Goal: Transaction & Acquisition: Purchase product/service

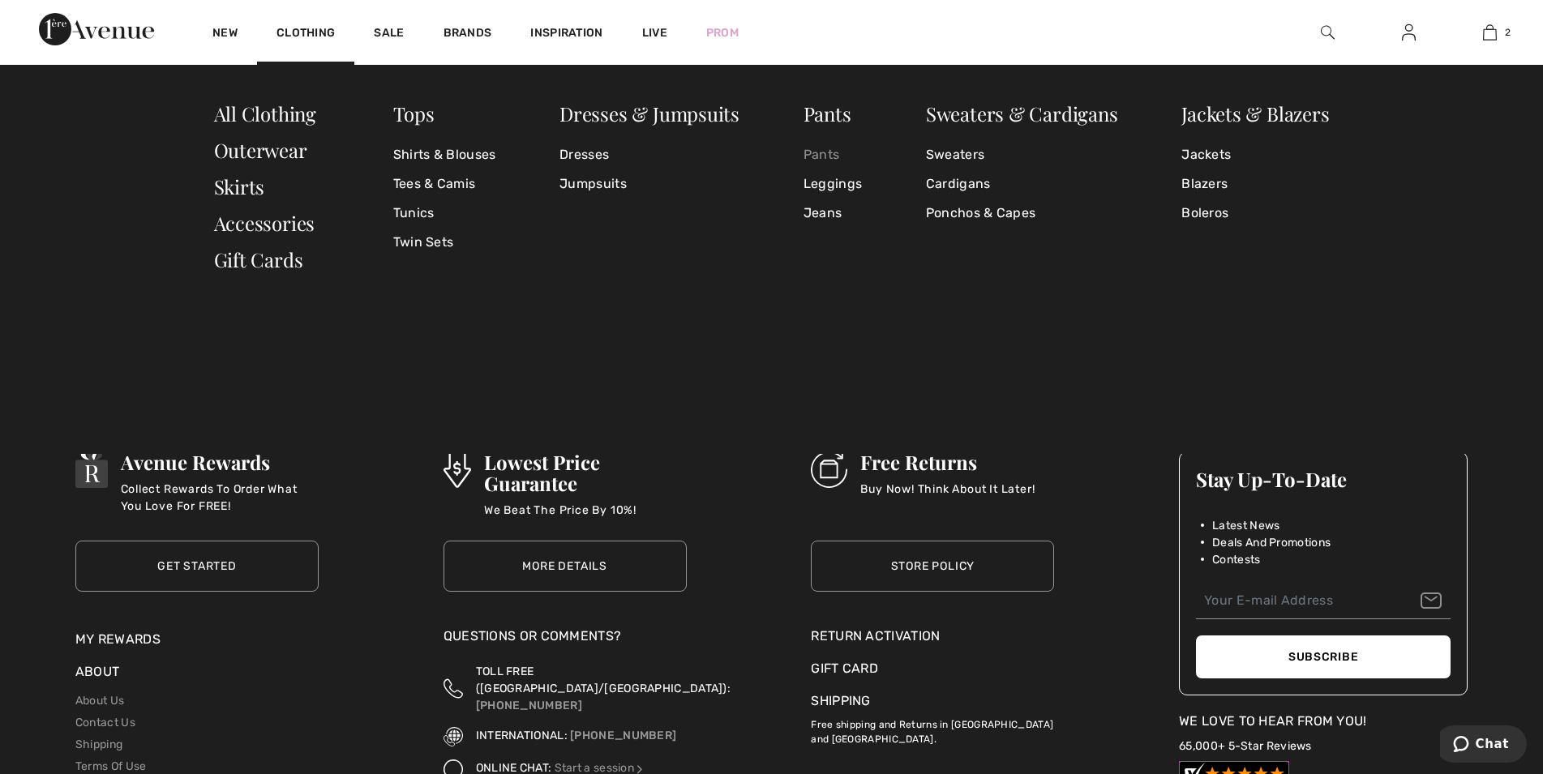
click at [825, 160] on link "Pants" at bounding box center [832, 154] width 58 height 29
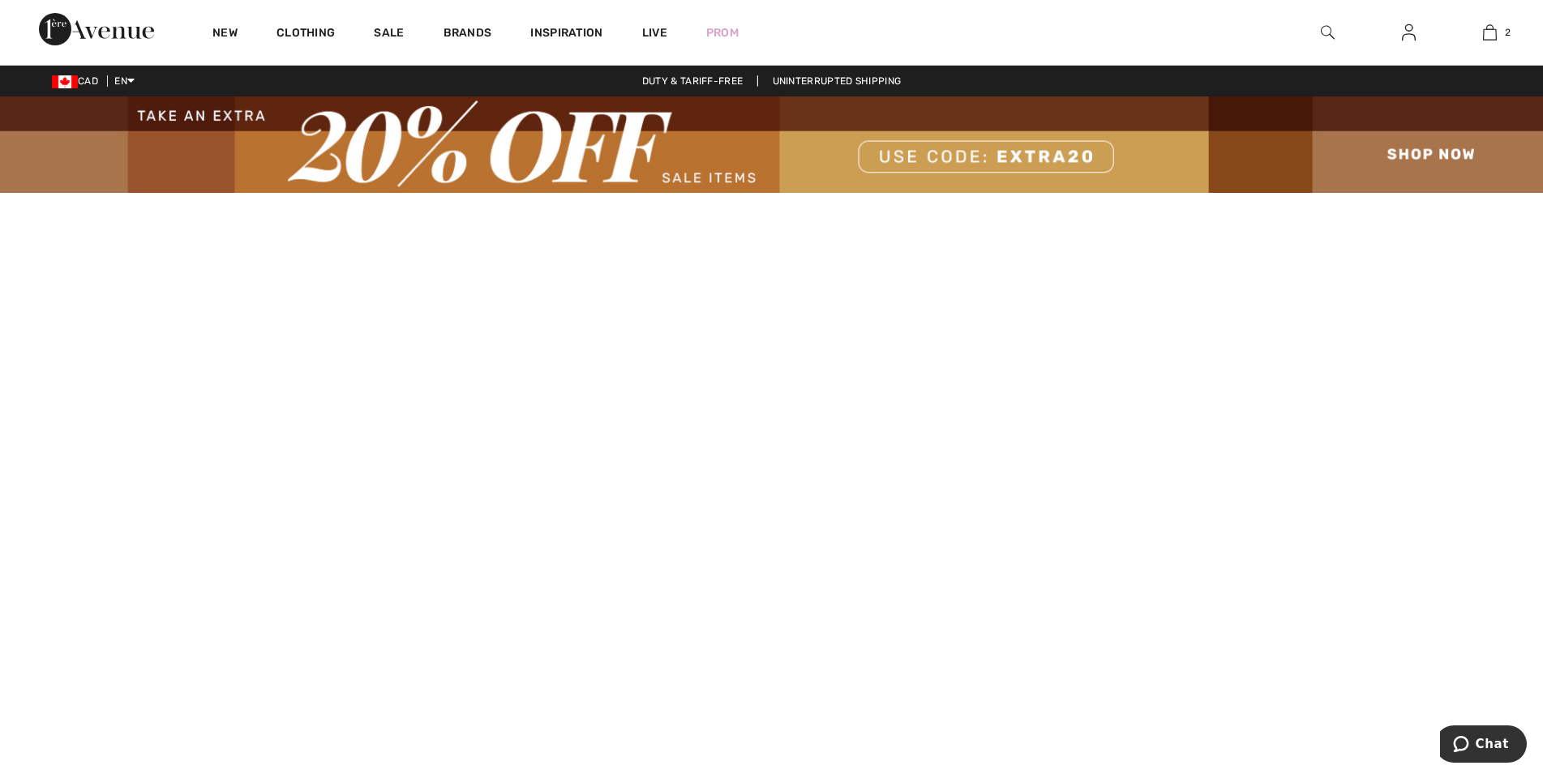
click at [1403, 39] on img at bounding box center [1409, 32] width 14 height 19
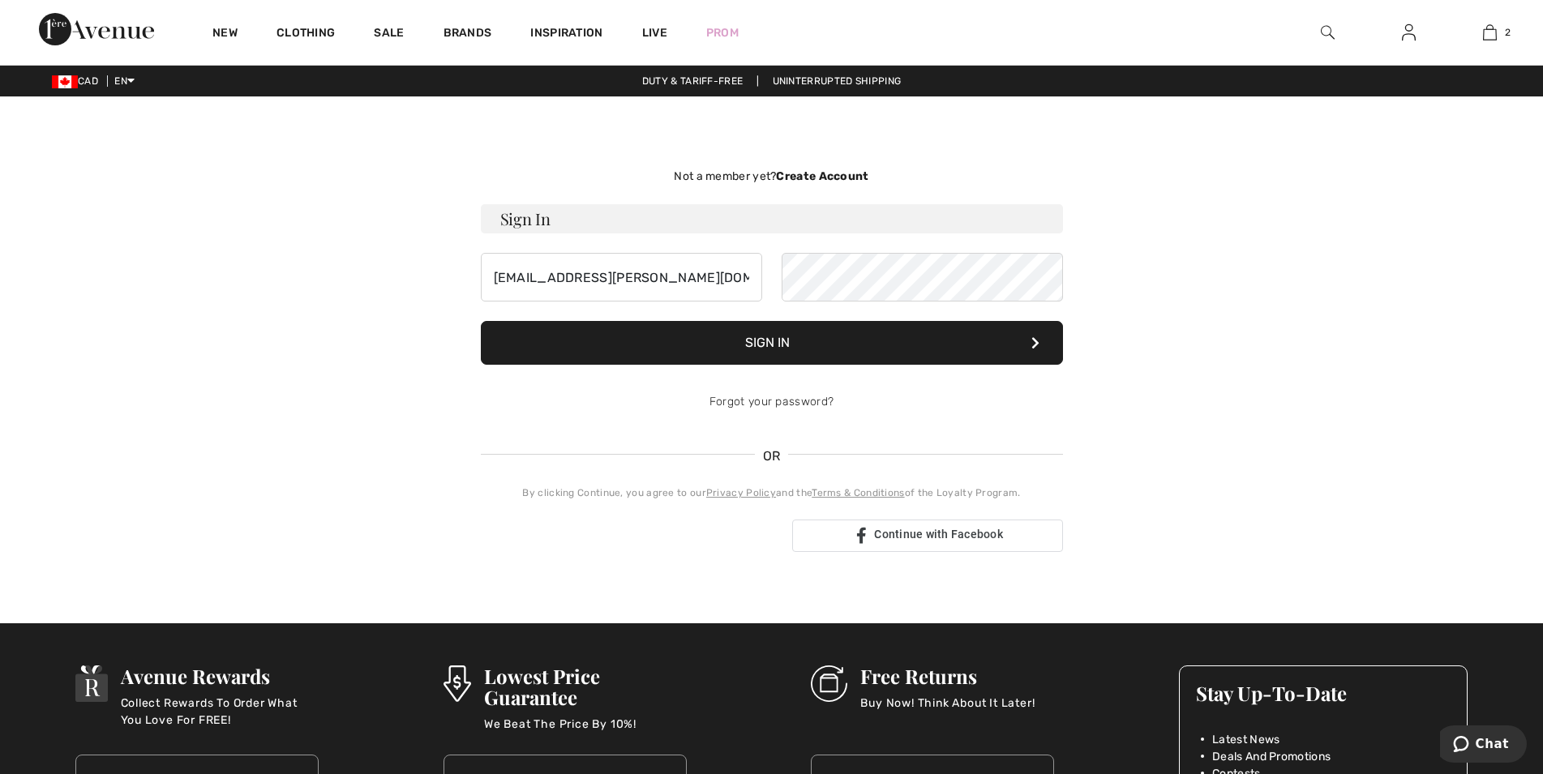
drag, startPoint x: 746, startPoint y: 333, endPoint x: 719, endPoint y: 336, distance: 26.9
click at [746, 332] on button "Sign In" at bounding box center [772, 343] width 582 height 44
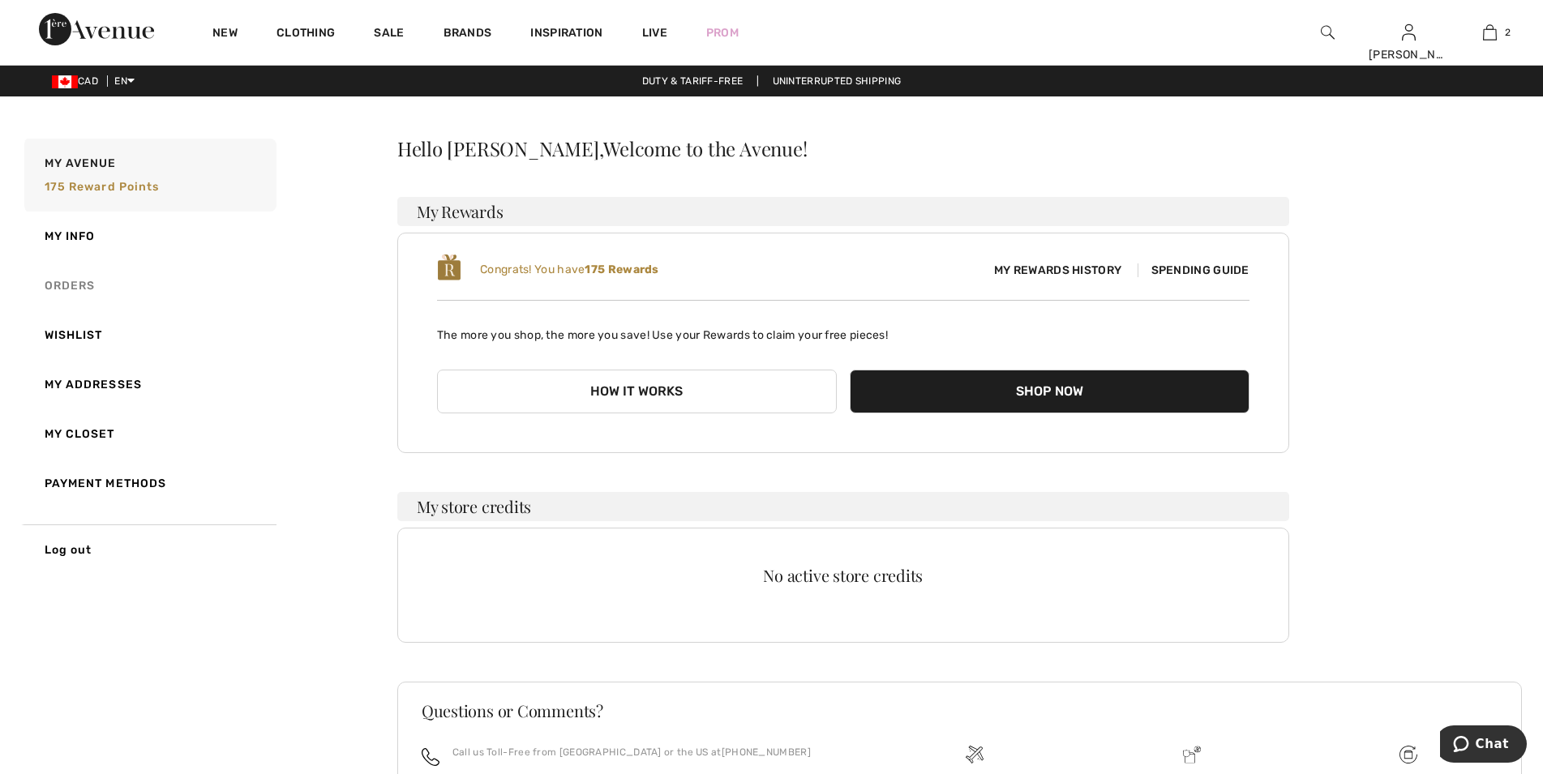
click at [65, 284] on link "Orders" at bounding box center [148, 285] width 255 height 49
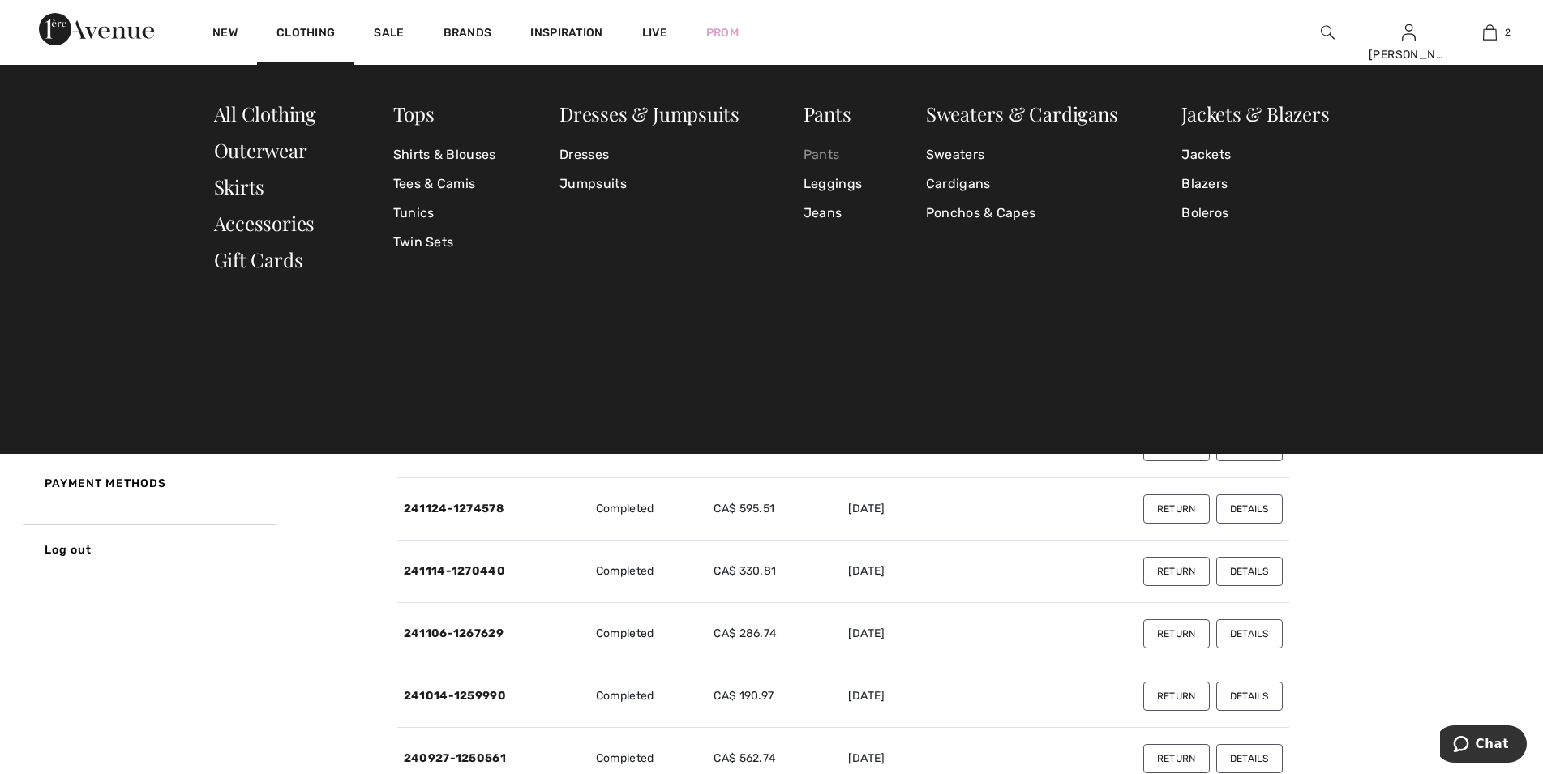
click at [822, 157] on link "Pants" at bounding box center [832, 154] width 58 height 29
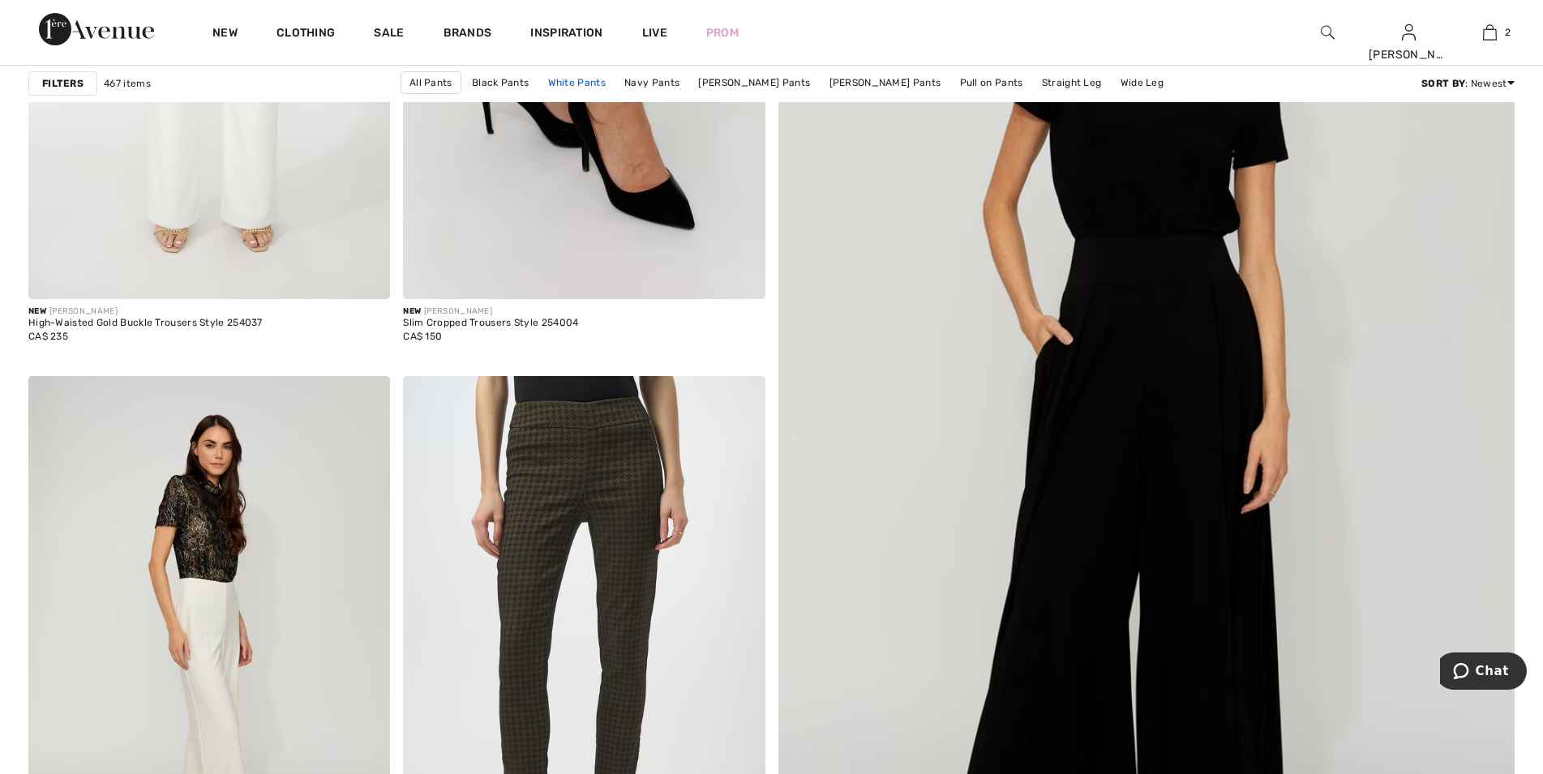
scroll to position [827, 0]
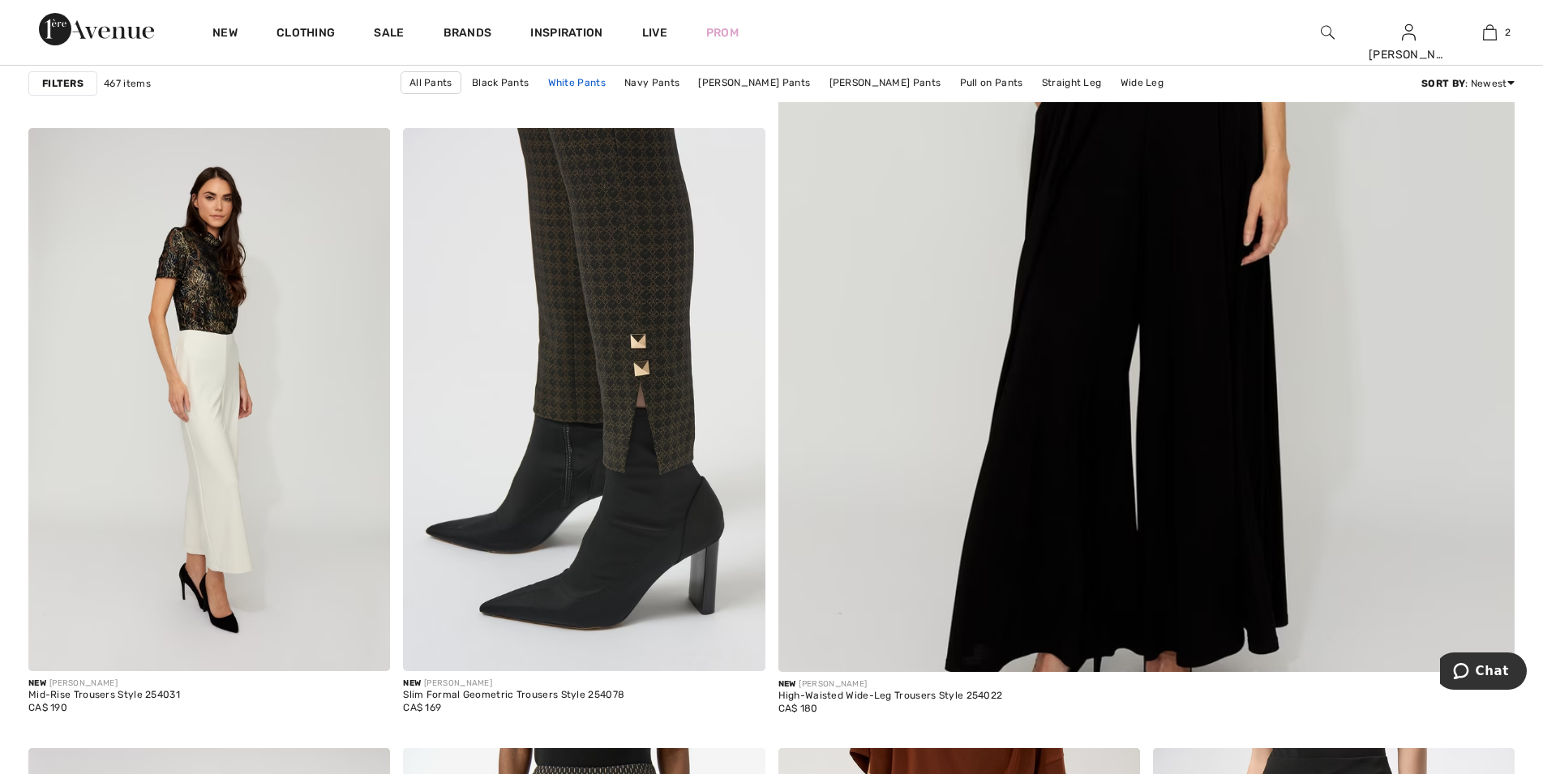
click at [620, 239] on img at bounding box center [584, 399] width 362 height 542
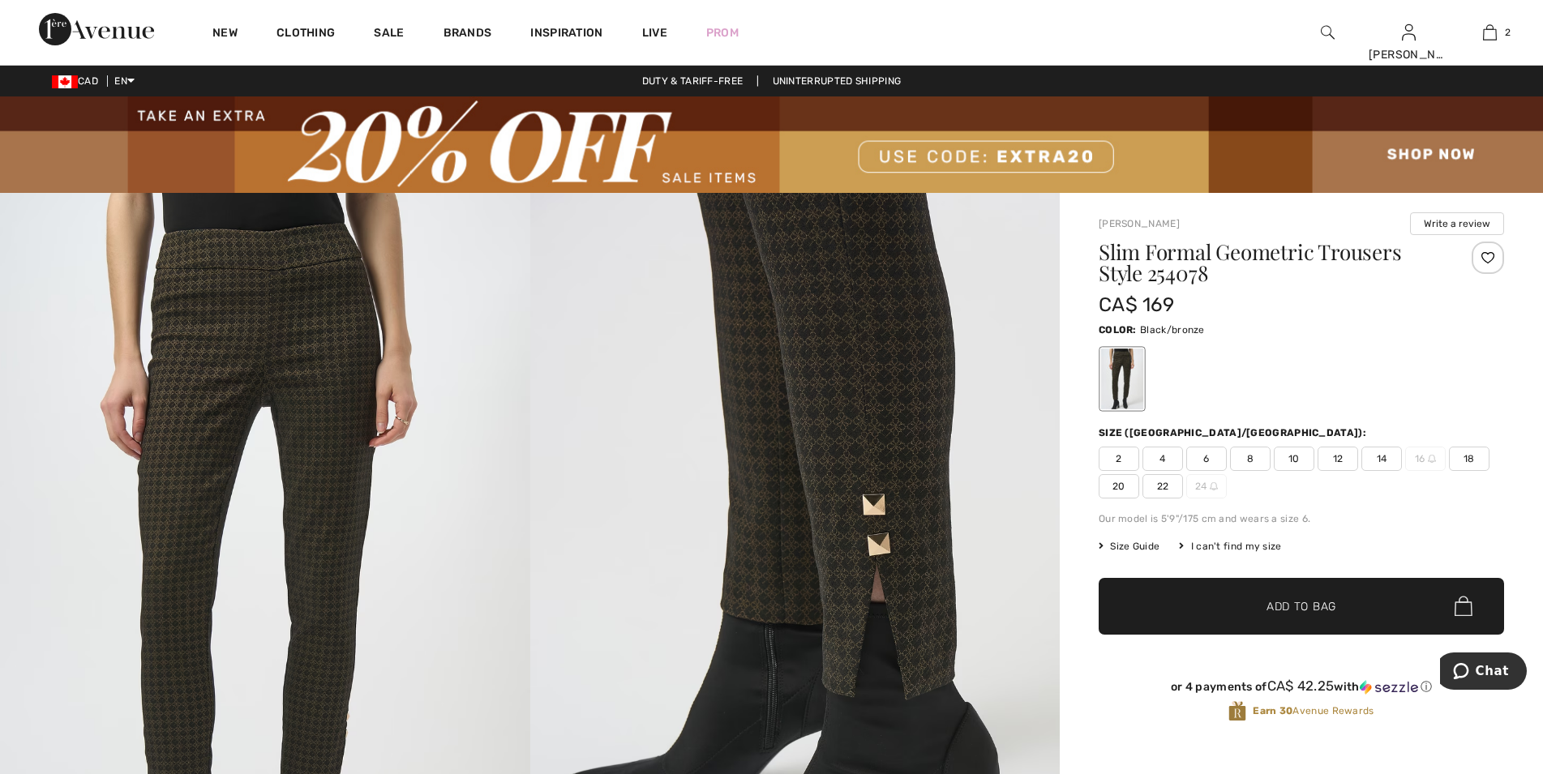
click at [1299, 458] on span "10" at bounding box center [1294, 459] width 41 height 24
click at [1326, 606] on span "Add to Bag" at bounding box center [1301, 606] width 70 height 17
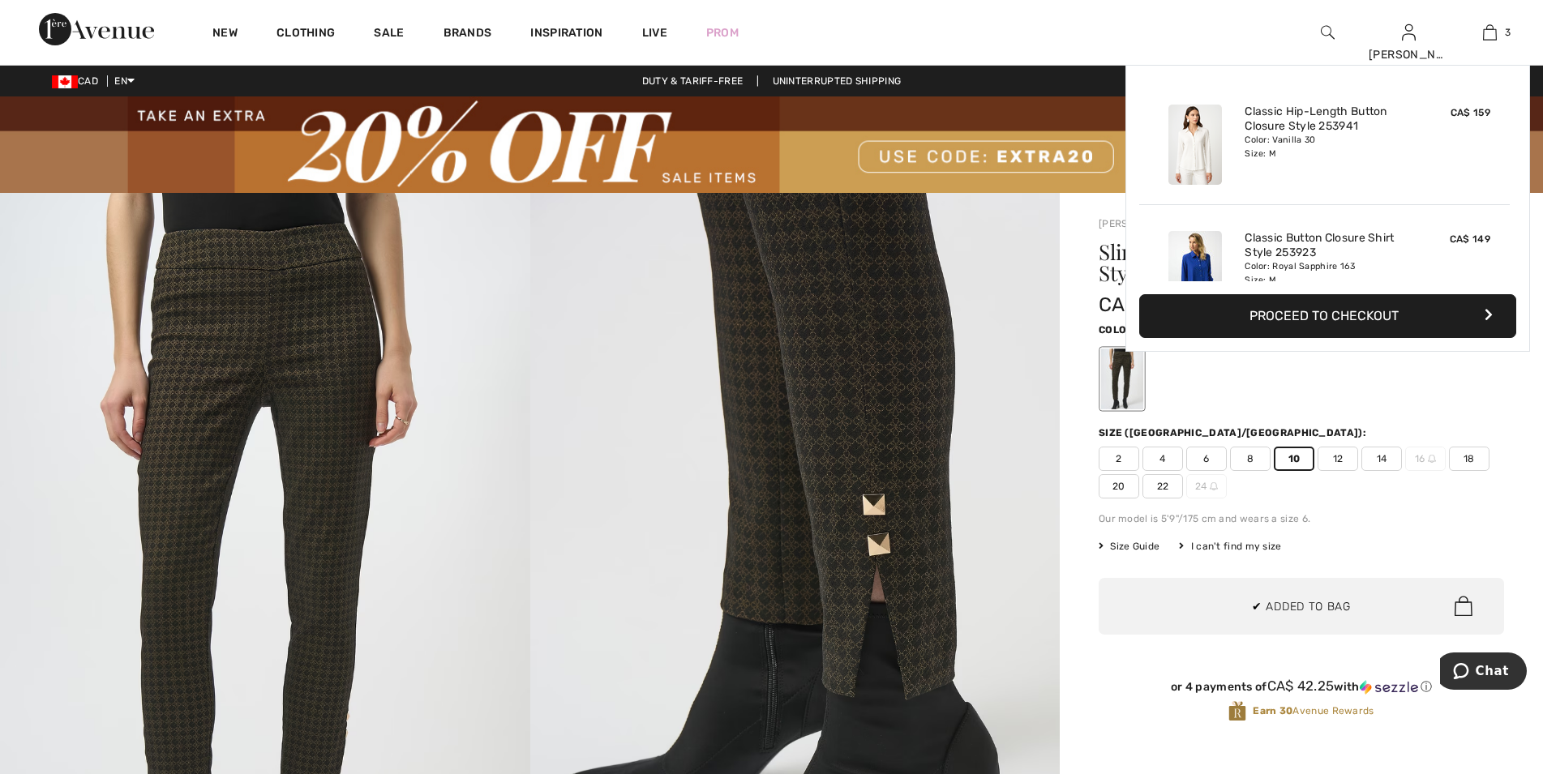
scroll to position [177, 0]
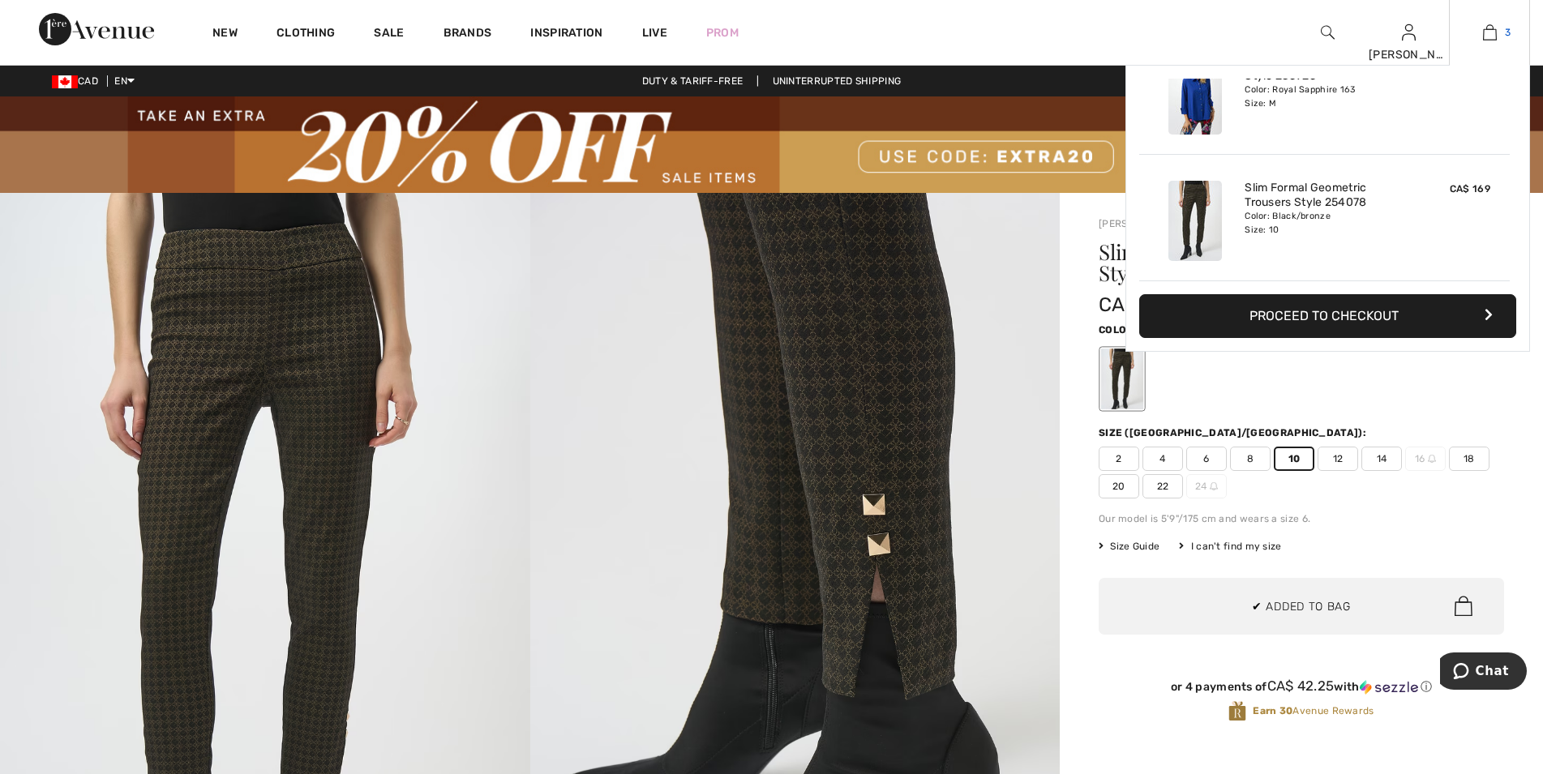
click at [1486, 32] on img at bounding box center [1490, 32] width 14 height 19
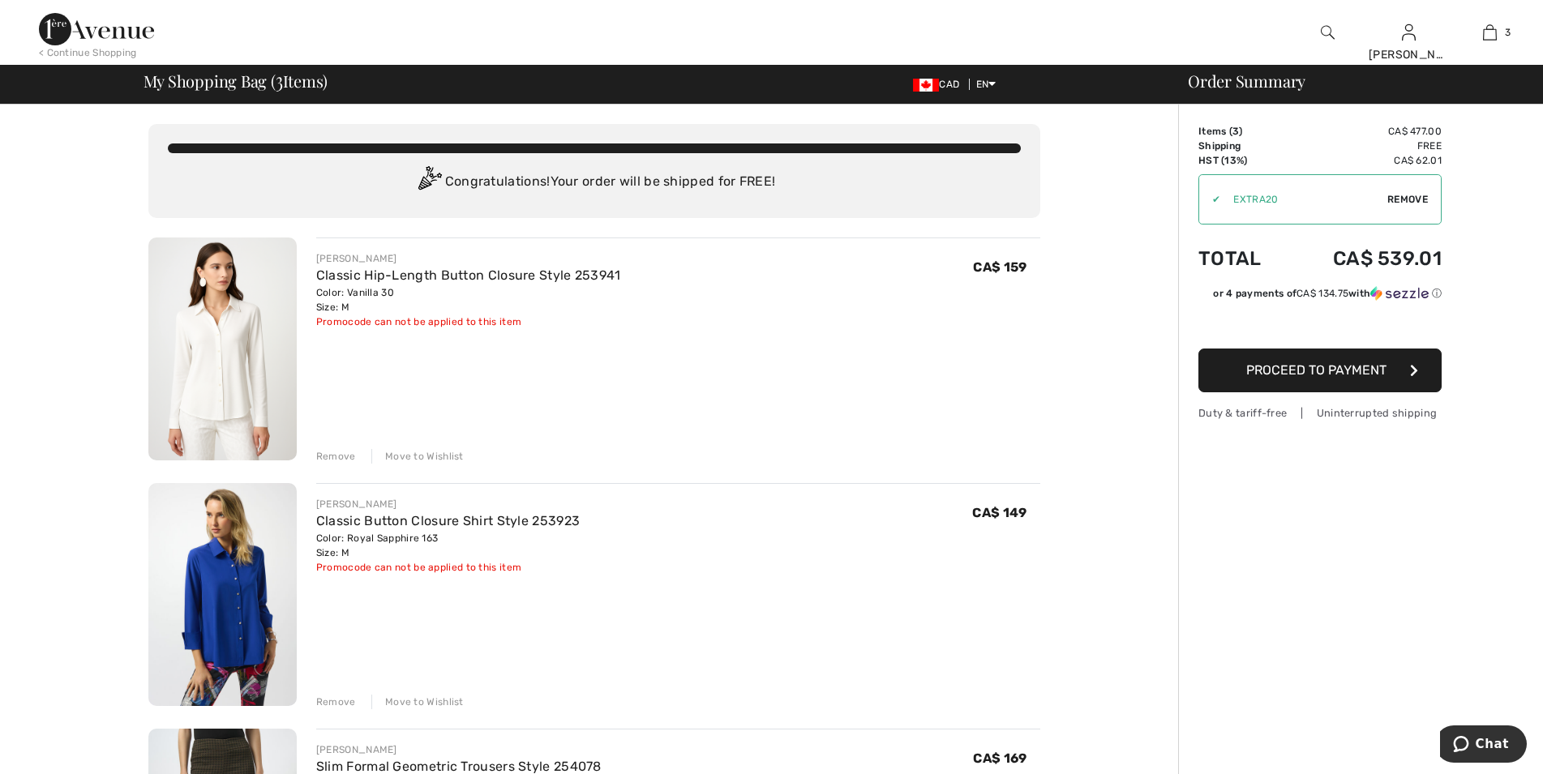
click at [341, 449] on div "Remove" at bounding box center [336, 456] width 40 height 15
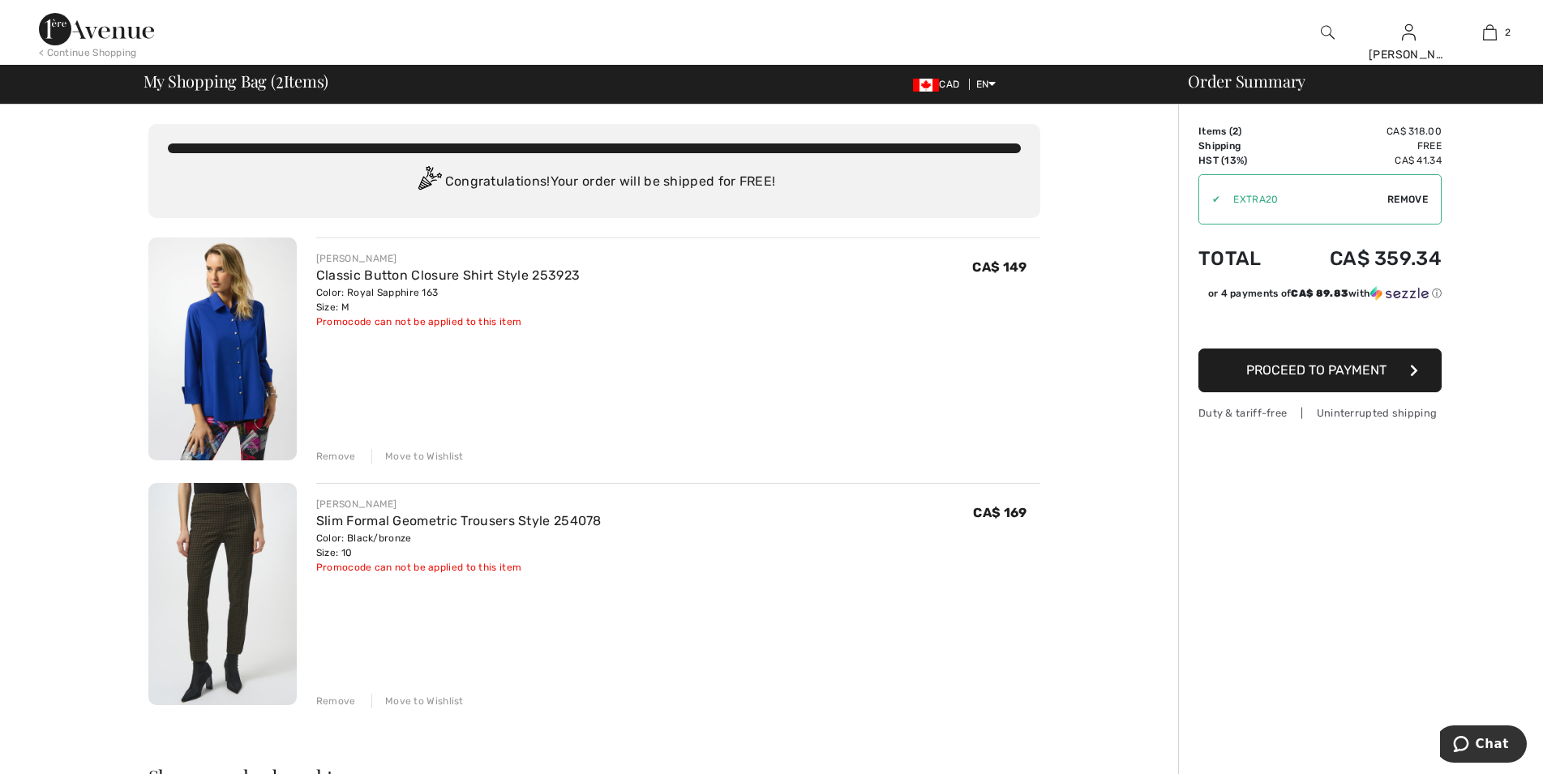
click at [339, 453] on div "Remove" at bounding box center [336, 456] width 40 height 15
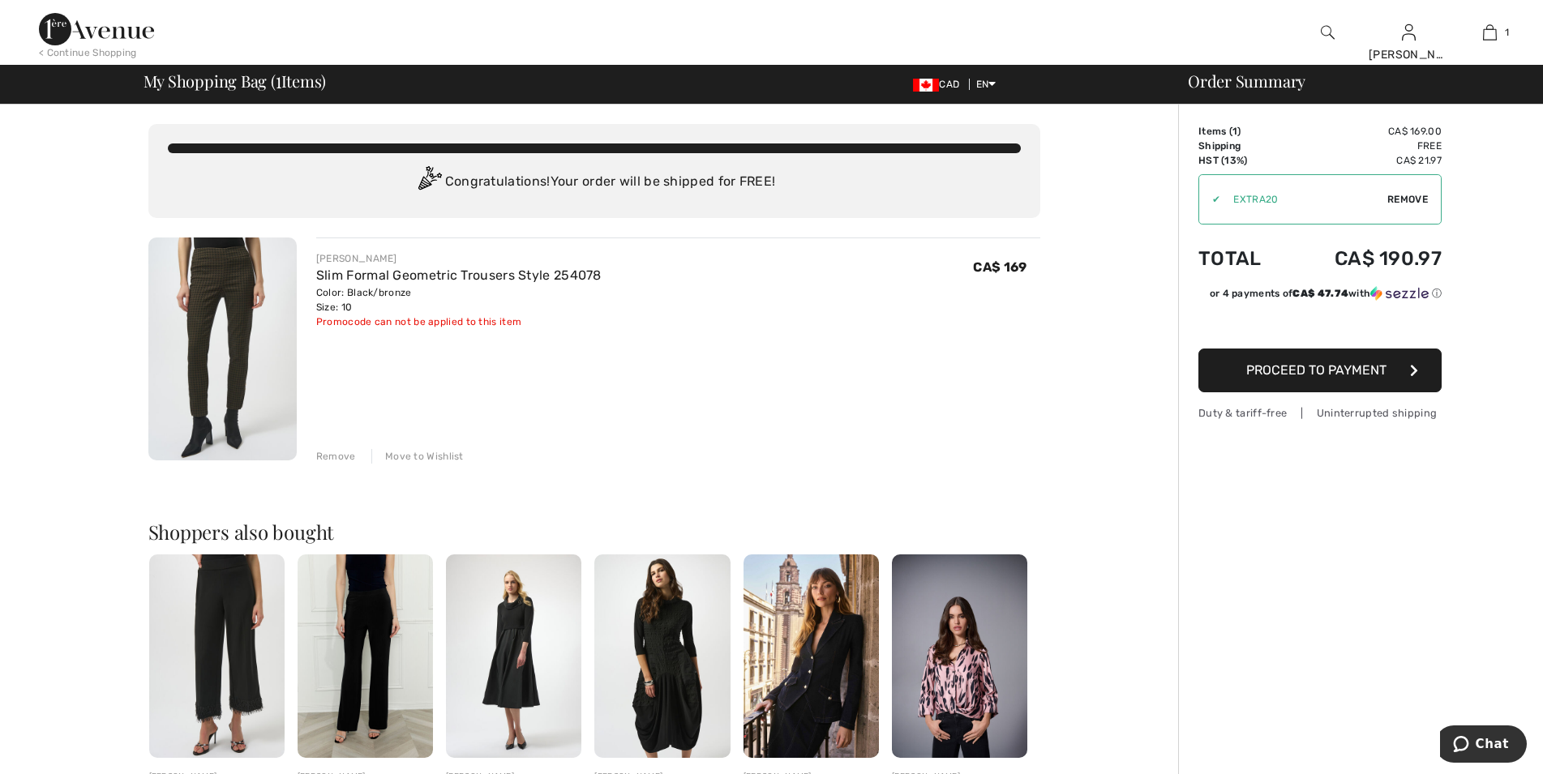
click at [120, 32] on img at bounding box center [96, 29] width 115 height 32
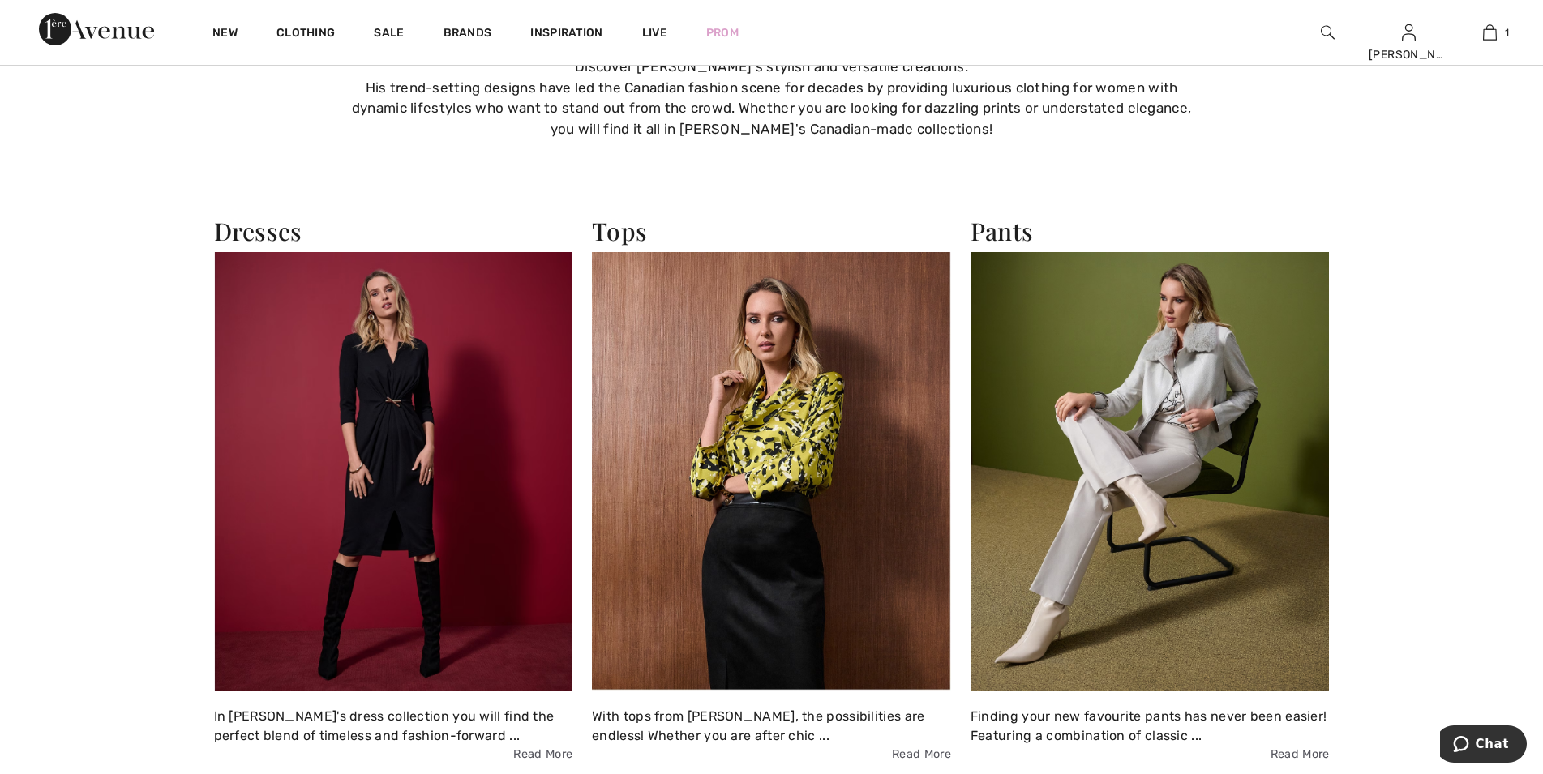
scroll to position [2646, 0]
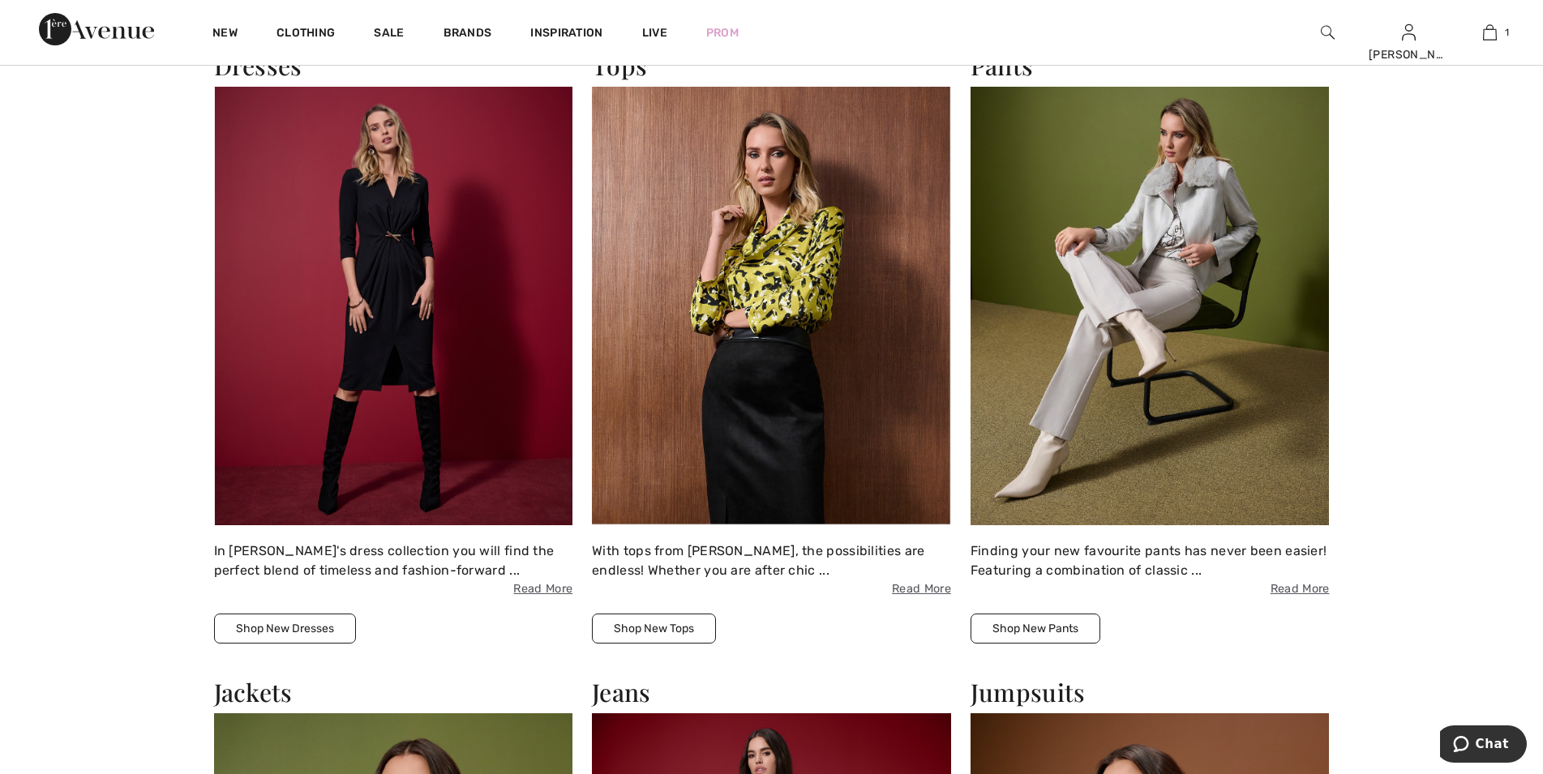
click at [1097, 358] on img at bounding box center [1149, 306] width 359 height 438
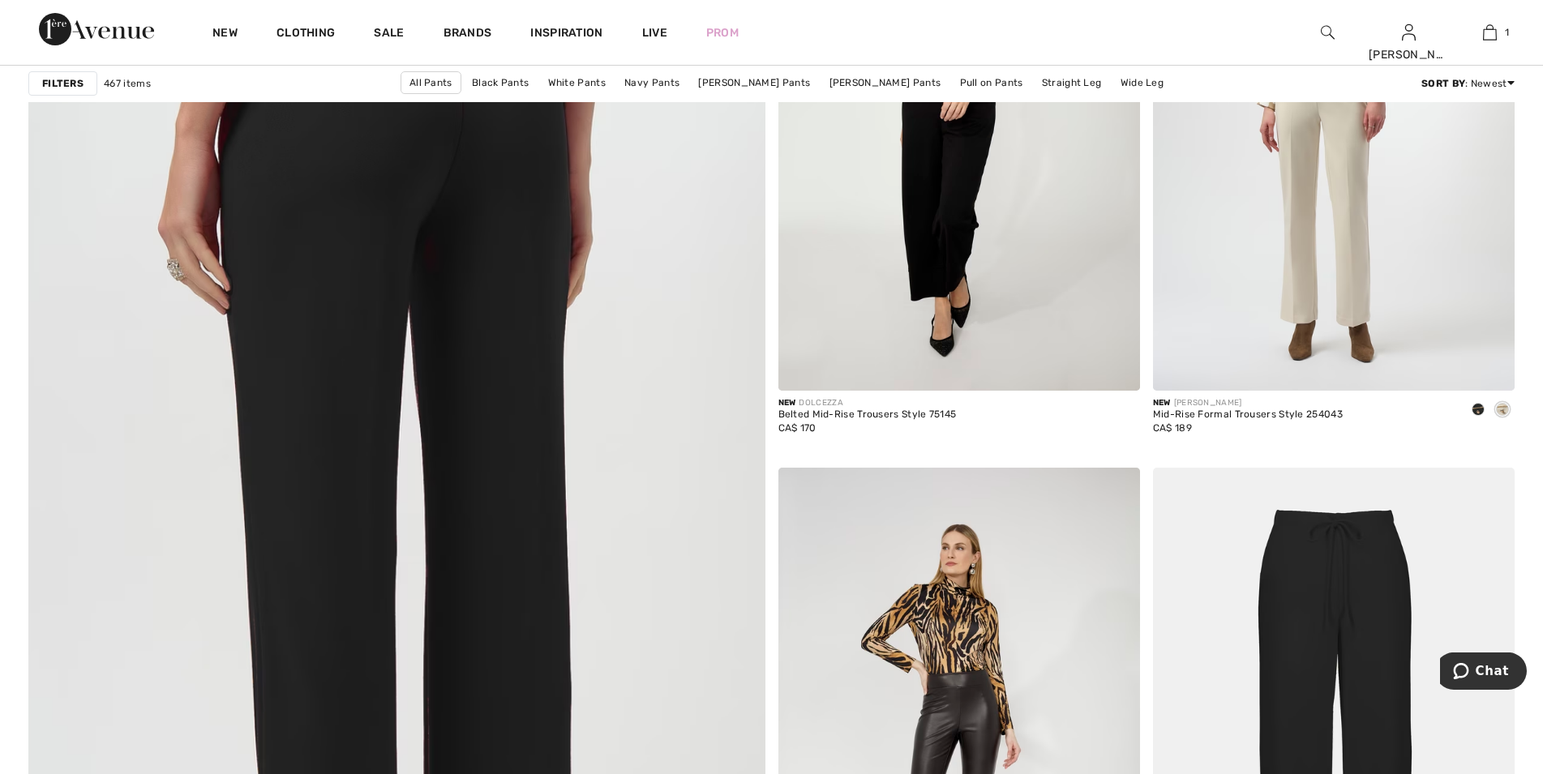
scroll to position [5458, 0]
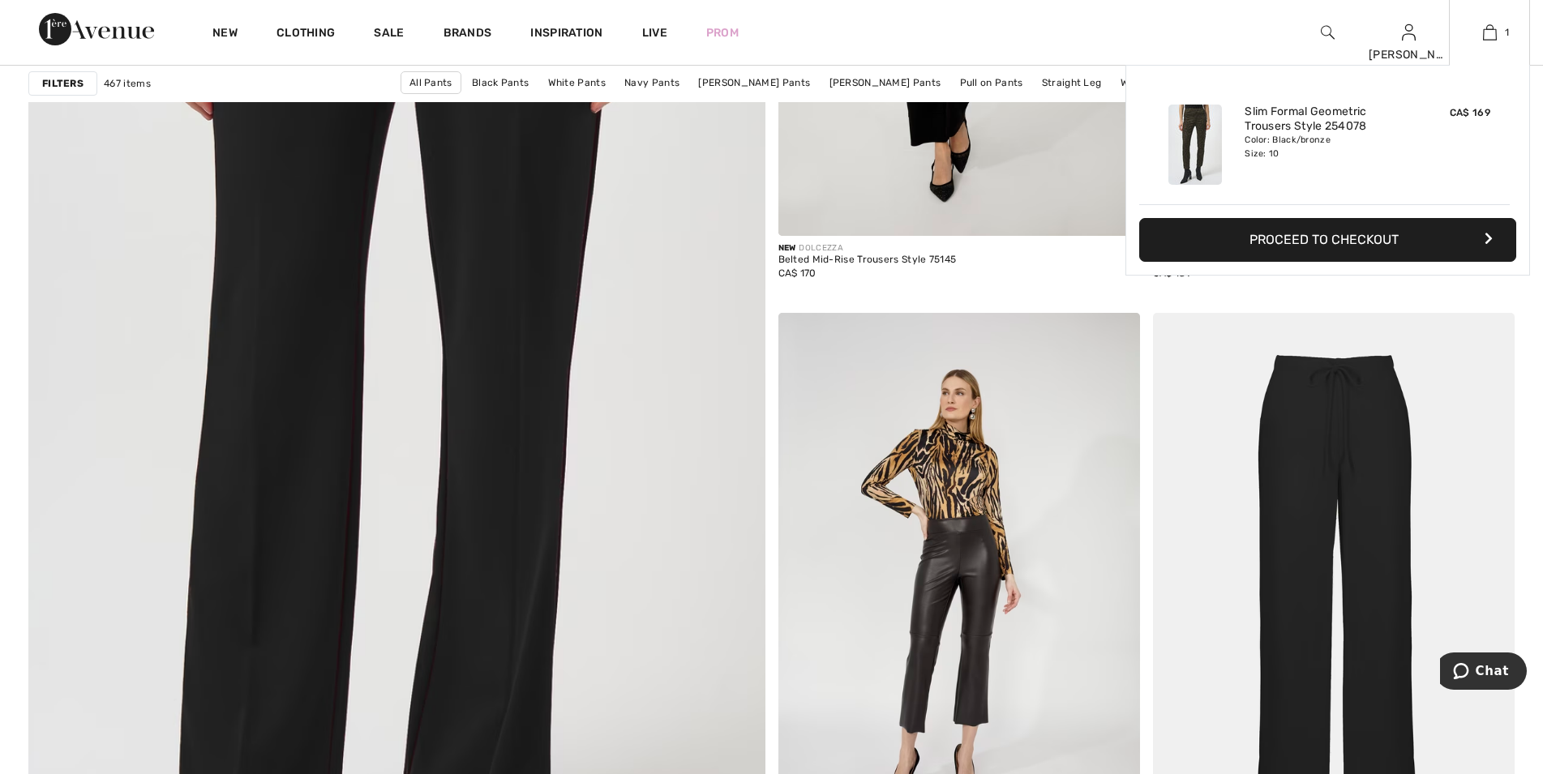
click at [1347, 246] on button "Proceed to Checkout" at bounding box center [1327, 240] width 377 height 44
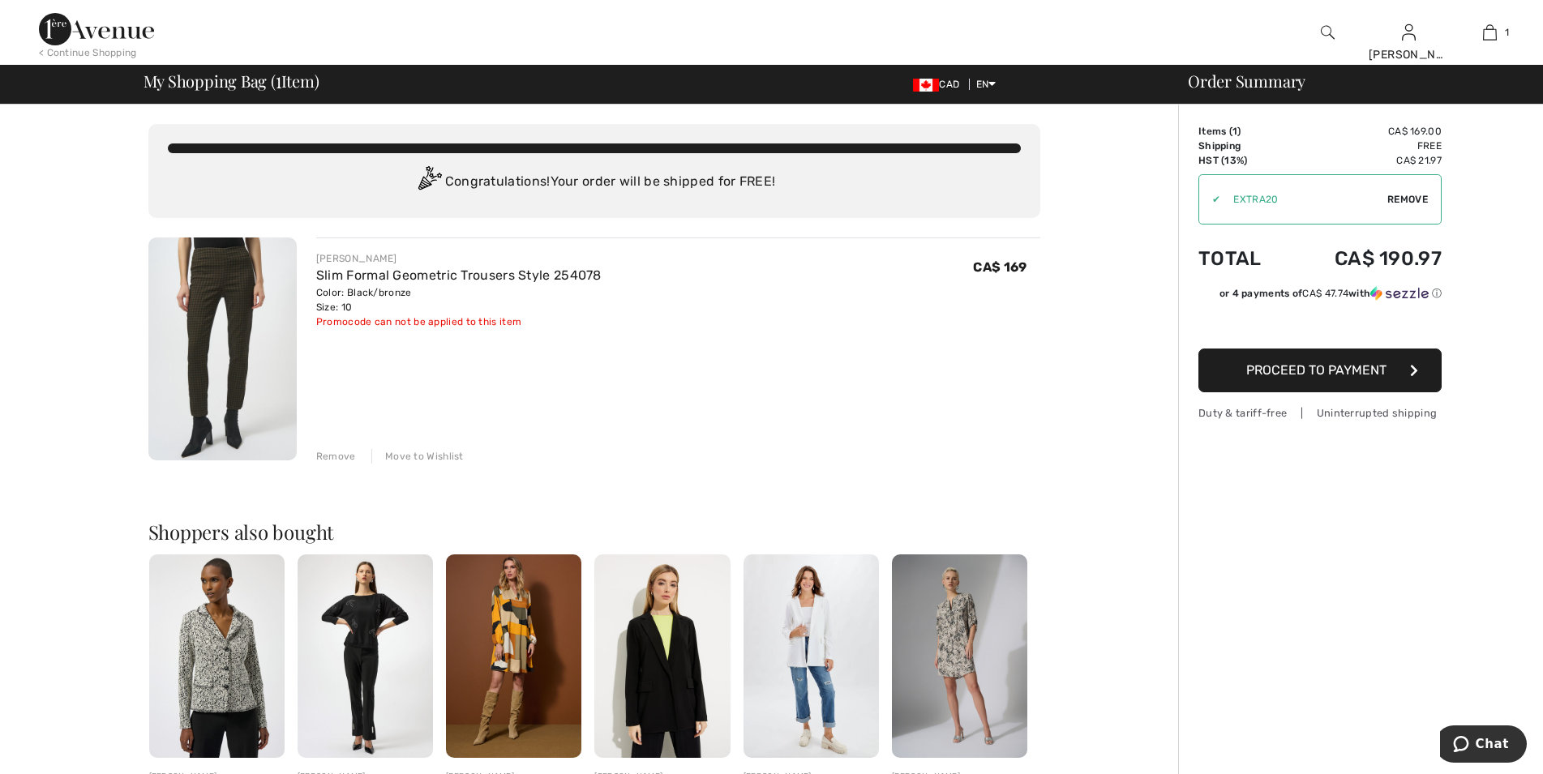
click at [1345, 369] on span "Proceed to Payment" at bounding box center [1316, 369] width 140 height 15
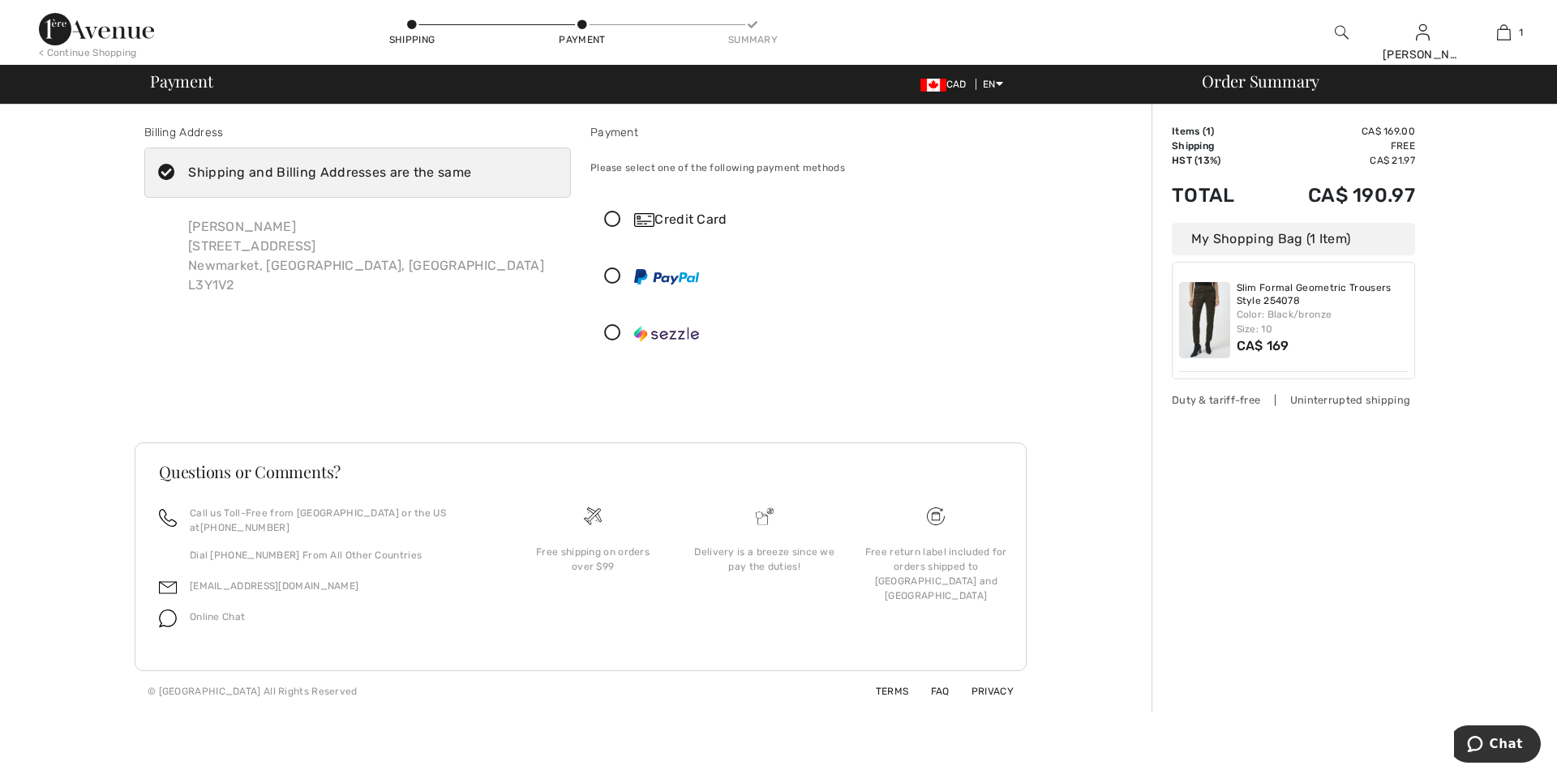
click at [617, 333] on icon at bounding box center [612, 333] width 43 height 17
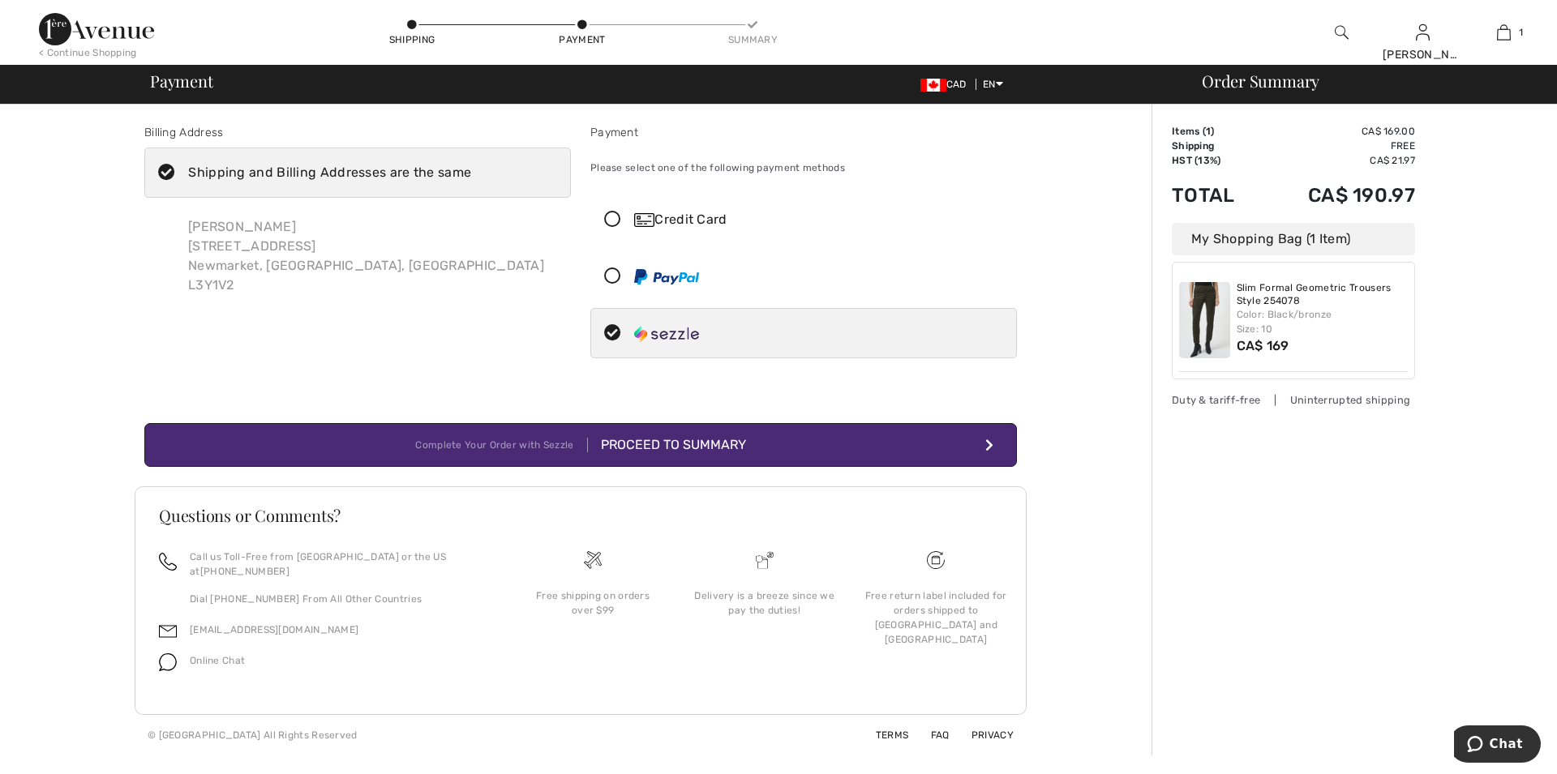
click at [717, 443] on div "Proceed to Summary" at bounding box center [667, 444] width 158 height 19
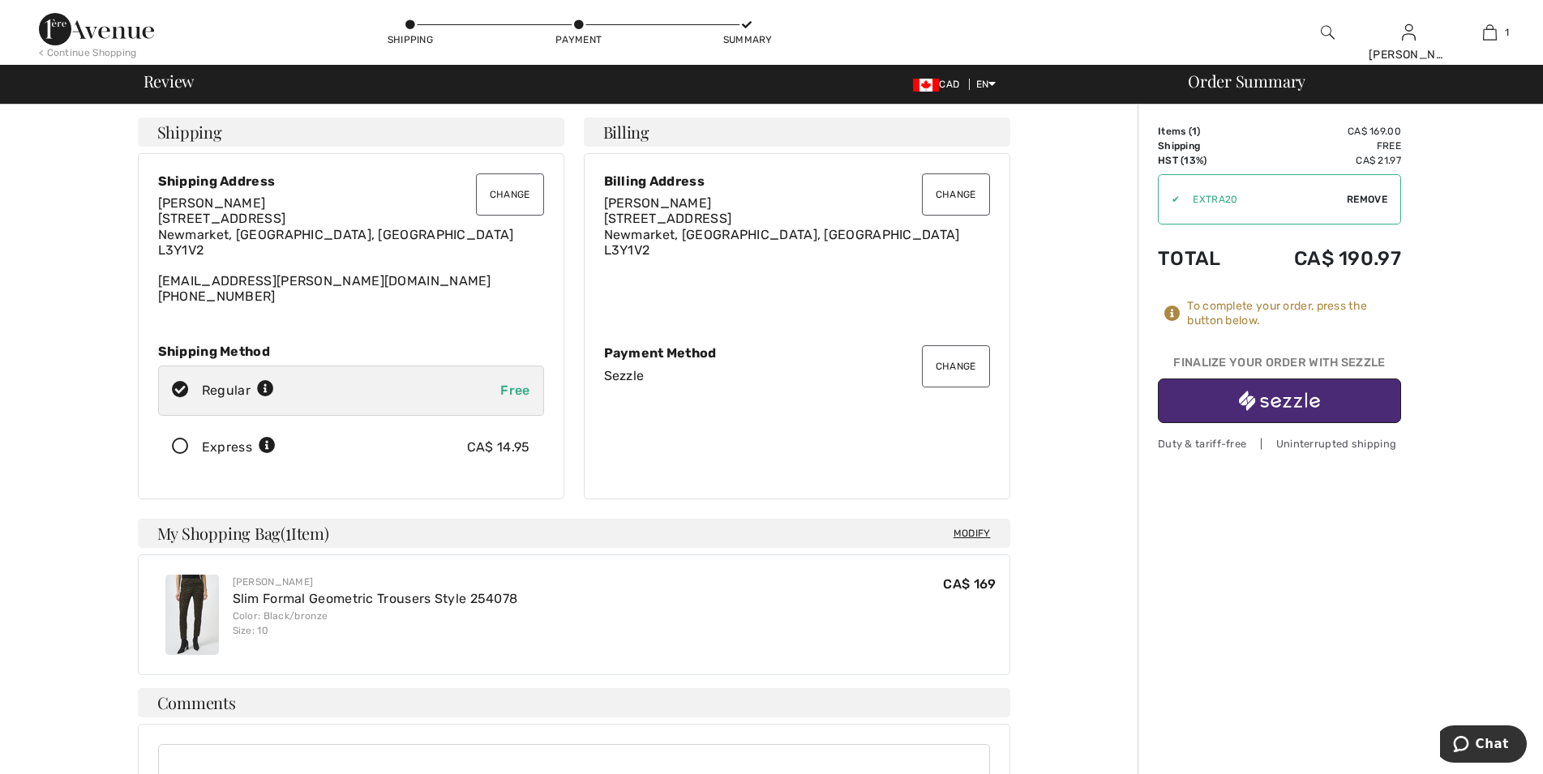
click at [1258, 405] on img "button" at bounding box center [1279, 401] width 81 height 20
